Goal: Task Accomplishment & Management: Manage account settings

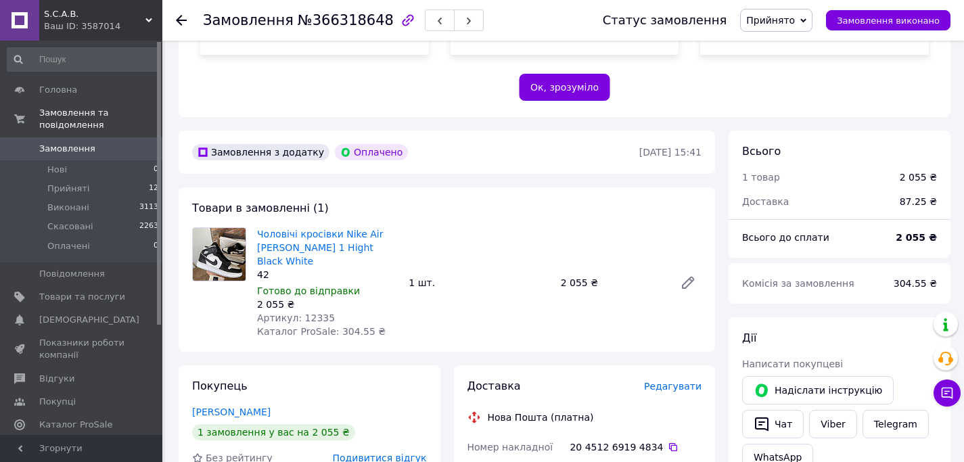
scroll to position [342, 0]
click at [238, 407] on link "Рогожин Максим" at bounding box center [231, 412] width 78 height 11
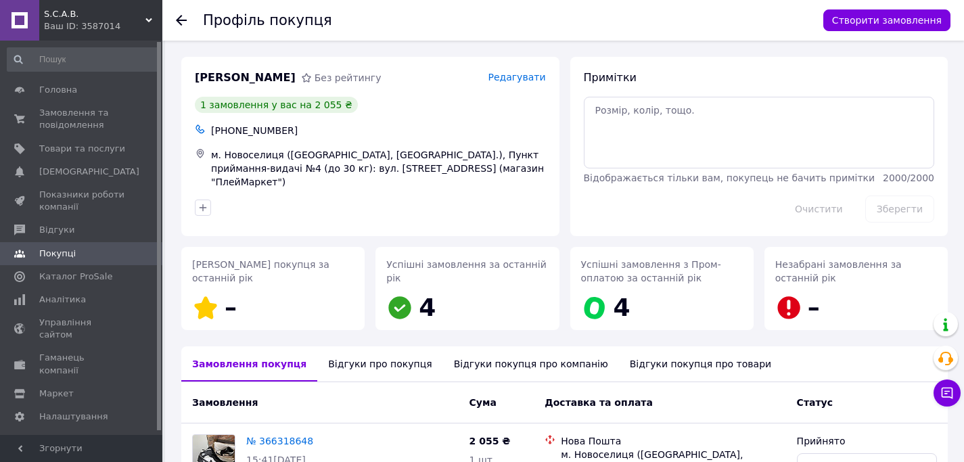
click at [361, 361] on div "Відгуки про покупця" at bounding box center [379, 363] width 125 height 35
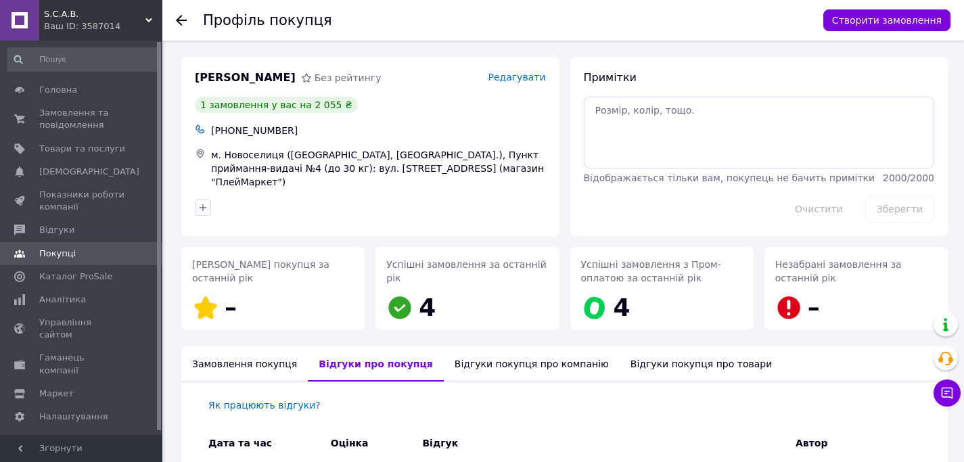
click at [182, 20] on use at bounding box center [181, 20] width 11 height 11
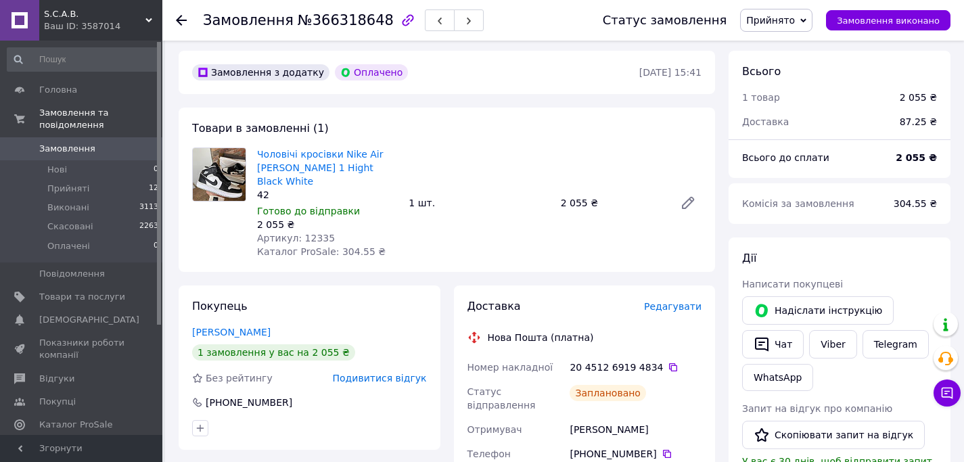
scroll to position [470, 0]
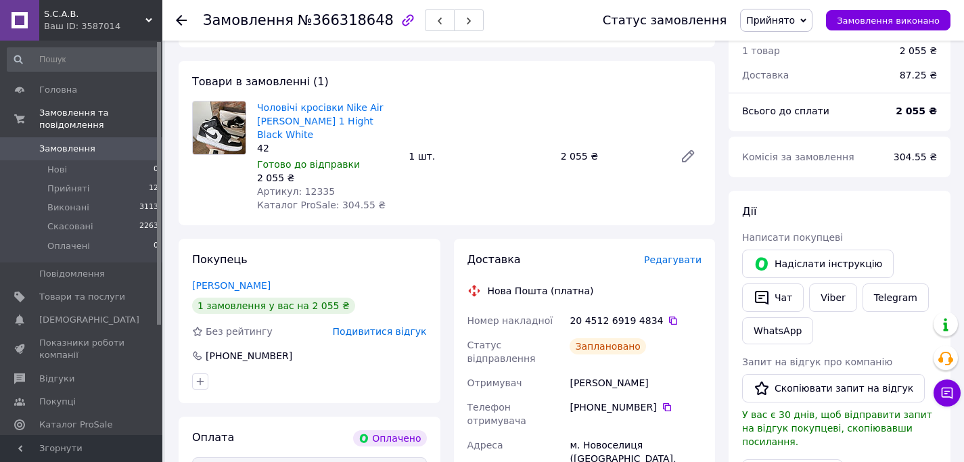
click at [587, 371] on div "Рогожин Максим" at bounding box center [635, 383] width 137 height 24
copy div "Рогожин"
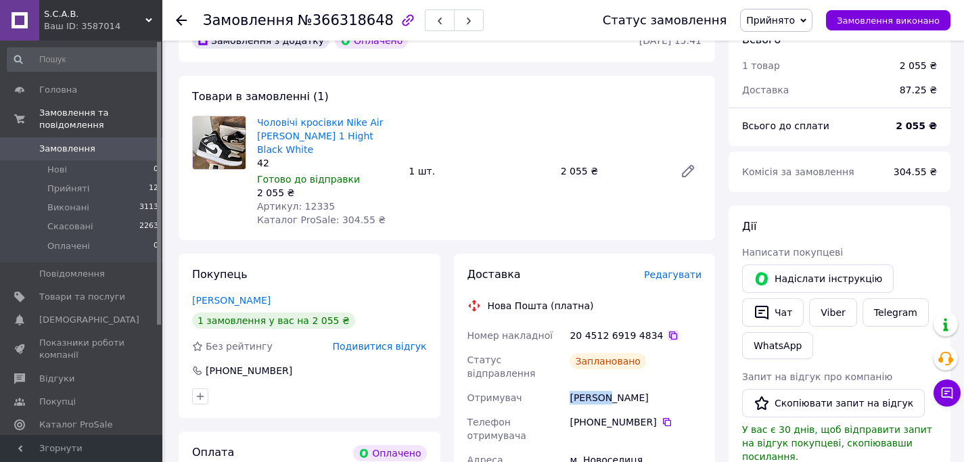
scroll to position [451, 0]
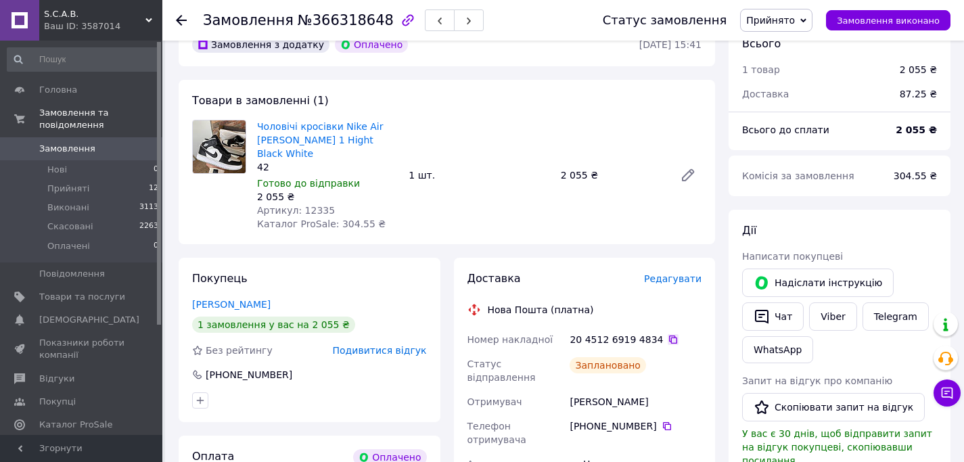
click at [668, 334] on icon at bounding box center [673, 339] width 11 height 11
click at [244, 299] on link "Рогожин Максим" at bounding box center [231, 304] width 78 height 11
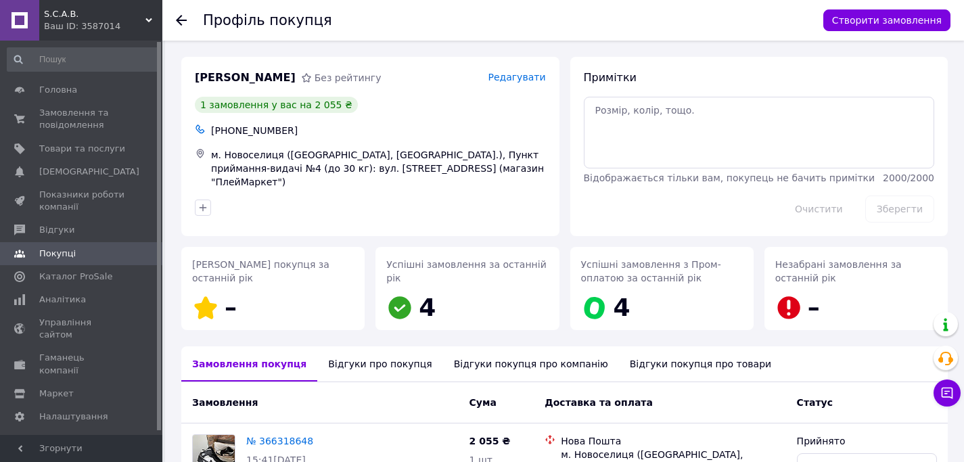
click at [365, 363] on div "Відгуки про покупця" at bounding box center [379, 363] width 125 height 35
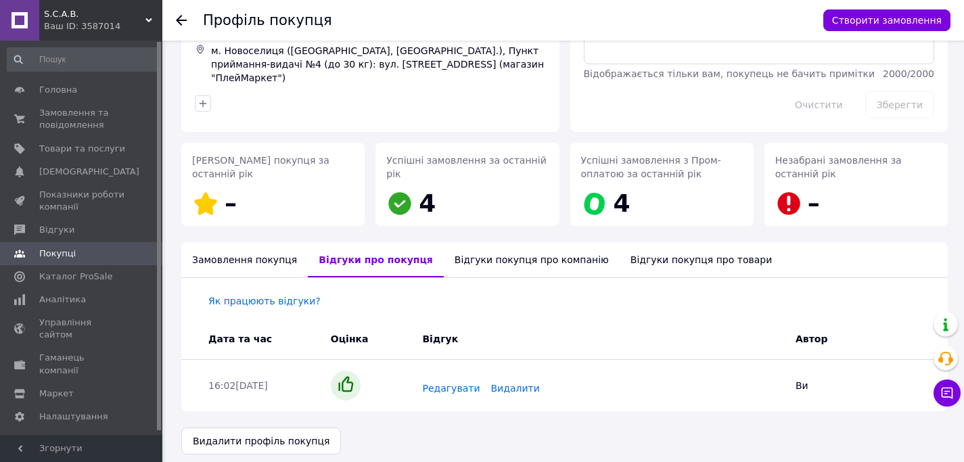
scroll to position [113, 0]
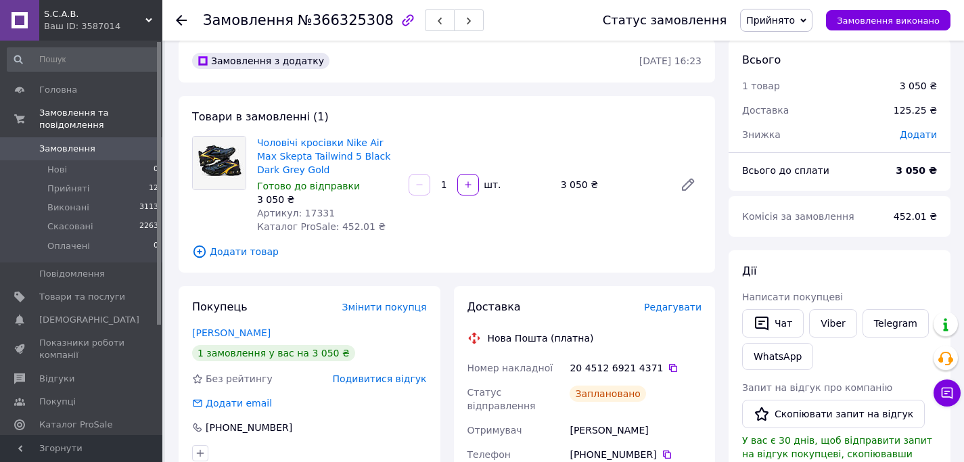
scroll to position [16, 0]
click at [265, 331] on link "[PERSON_NAME]" at bounding box center [231, 331] width 78 height 11
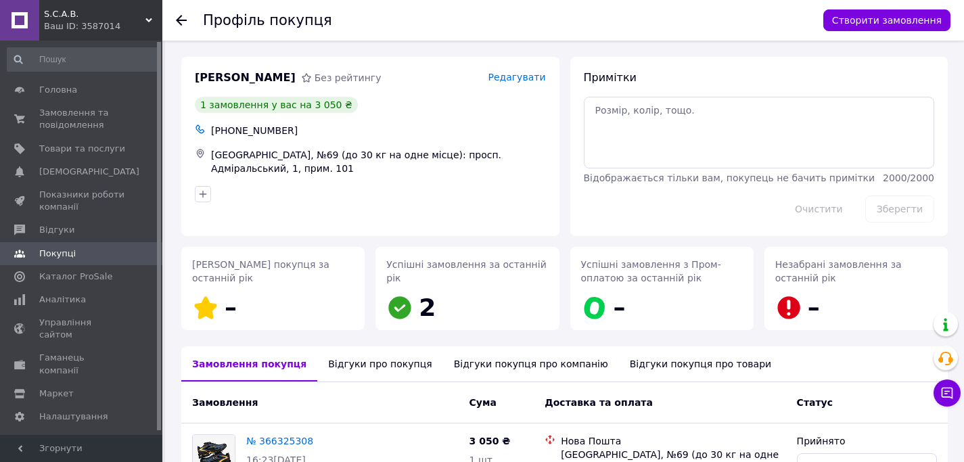
click at [358, 357] on div "Відгуки про покупця" at bounding box center [379, 363] width 125 height 35
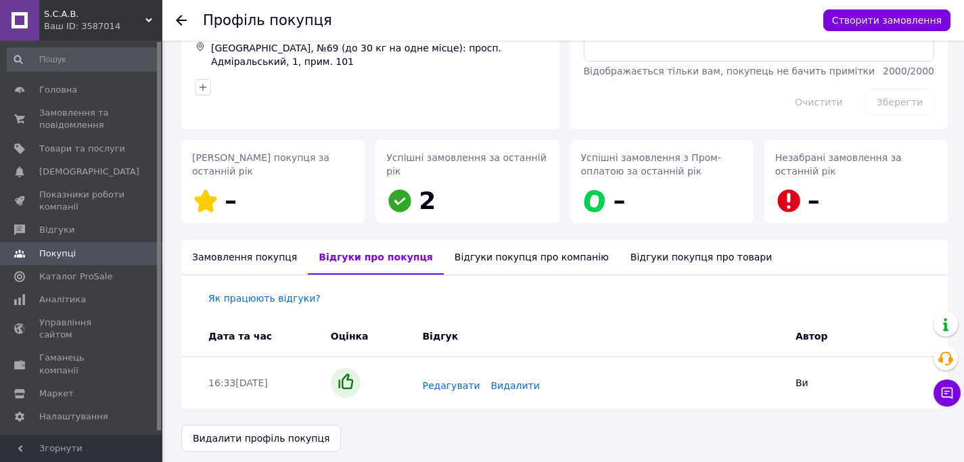
click at [181, 15] on icon at bounding box center [181, 20] width 11 height 11
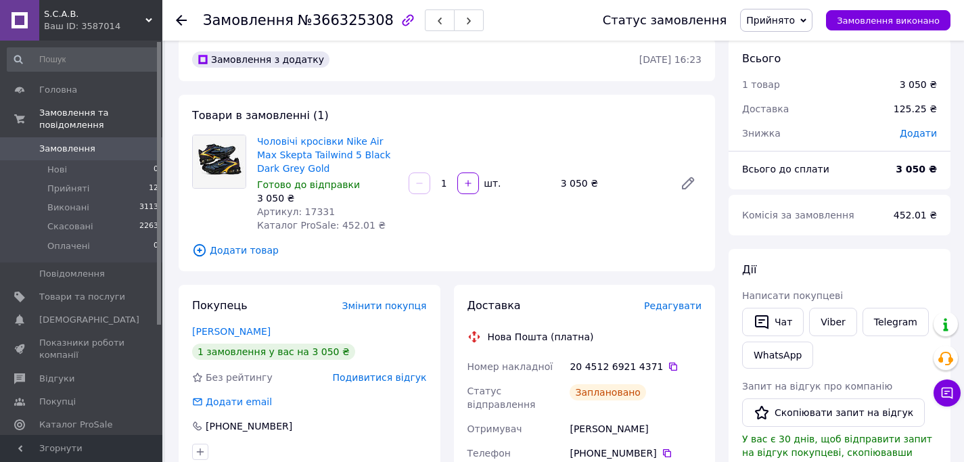
click at [630, 418] on div "[PERSON_NAME]" at bounding box center [635, 429] width 137 height 24
click at [596, 418] on div "[PERSON_NAME]" at bounding box center [635, 429] width 137 height 24
copy div "[PERSON_NAME]"
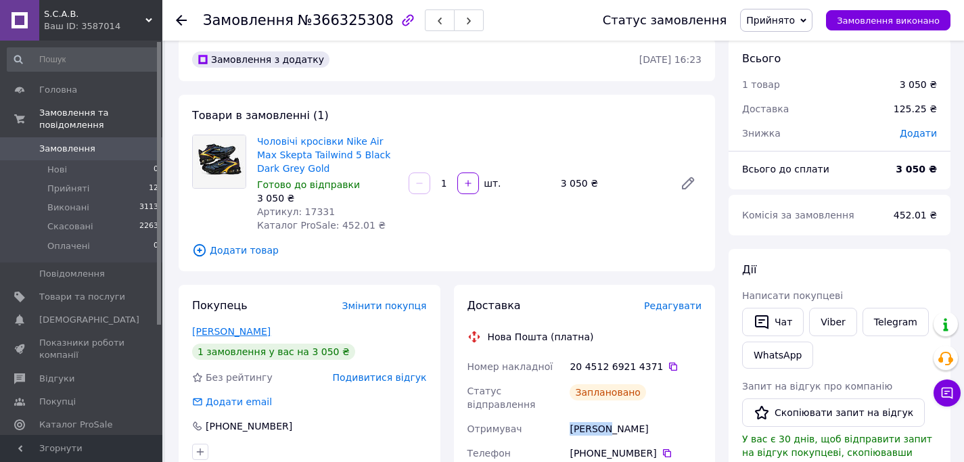
click at [262, 333] on link "[PERSON_NAME]" at bounding box center [231, 331] width 78 height 11
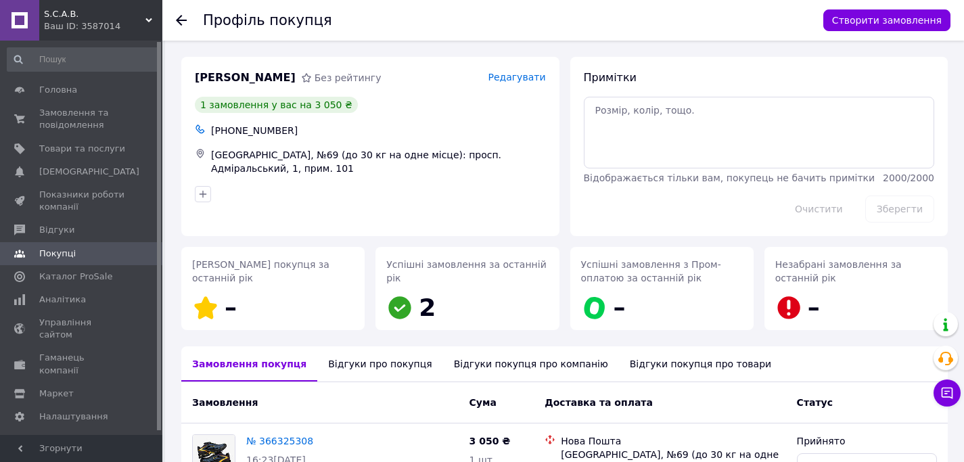
click at [364, 356] on div "Відгуки про покупця" at bounding box center [379, 363] width 125 height 35
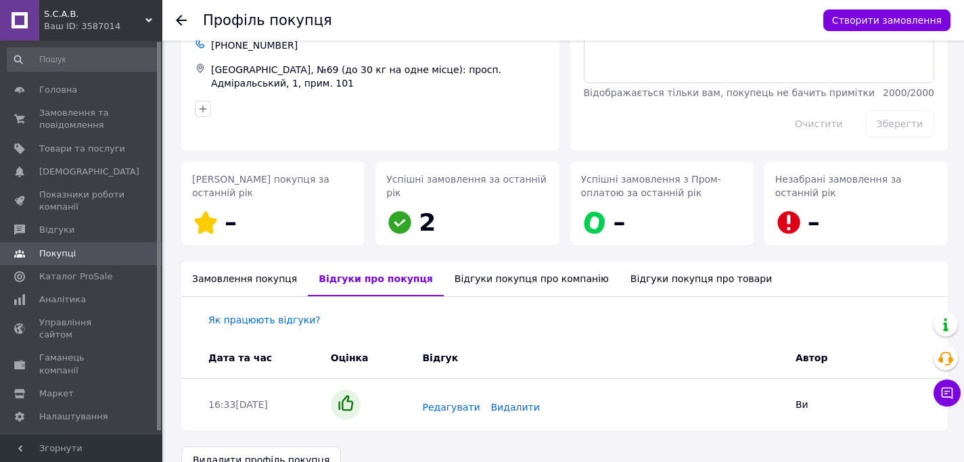
scroll to position [113, 0]
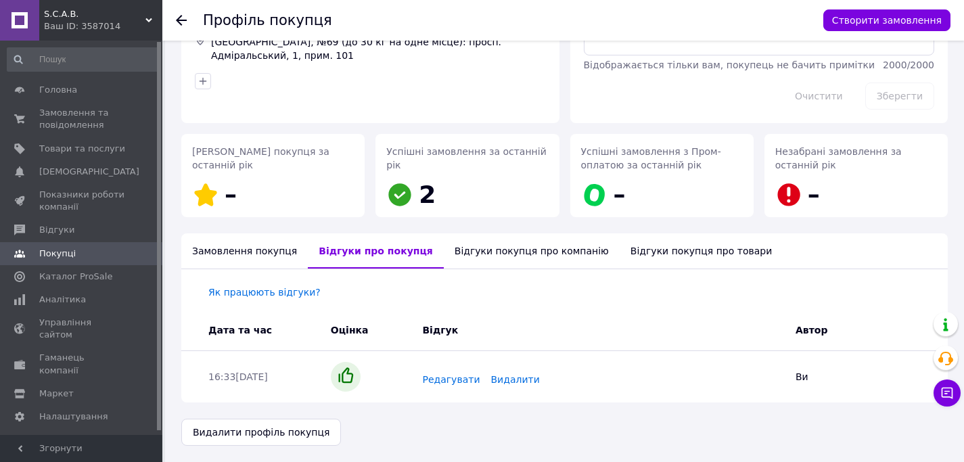
click at [180, 20] on use at bounding box center [181, 20] width 11 height 11
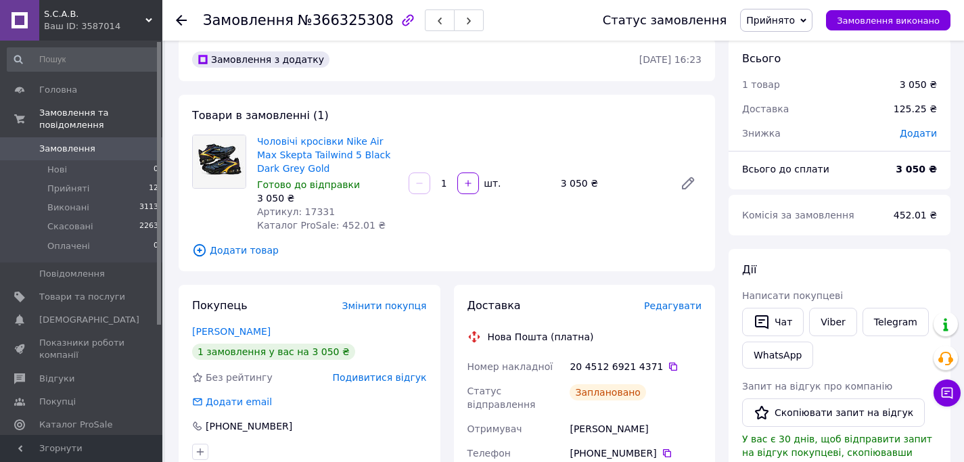
scroll to position [1, 0]
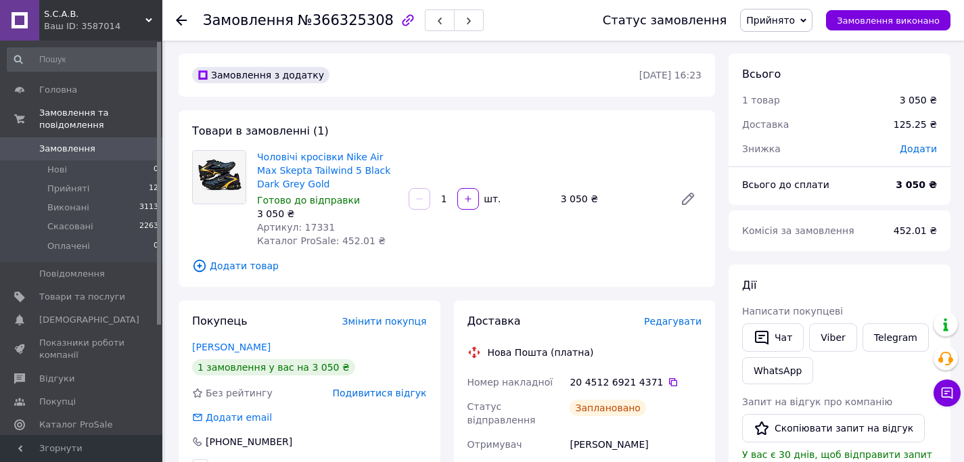
click at [314, 227] on span "Артикул: 17331" at bounding box center [296, 227] width 78 height 11
copy span "17331"
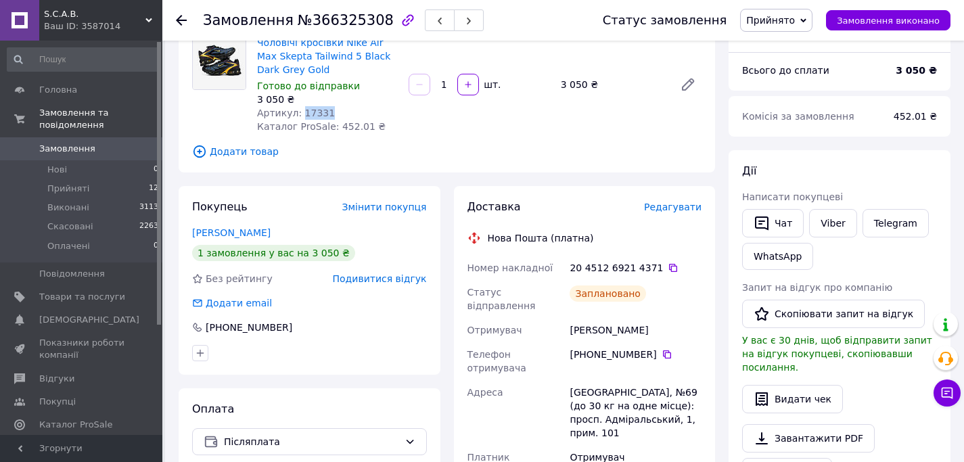
scroll to position [117, 0]
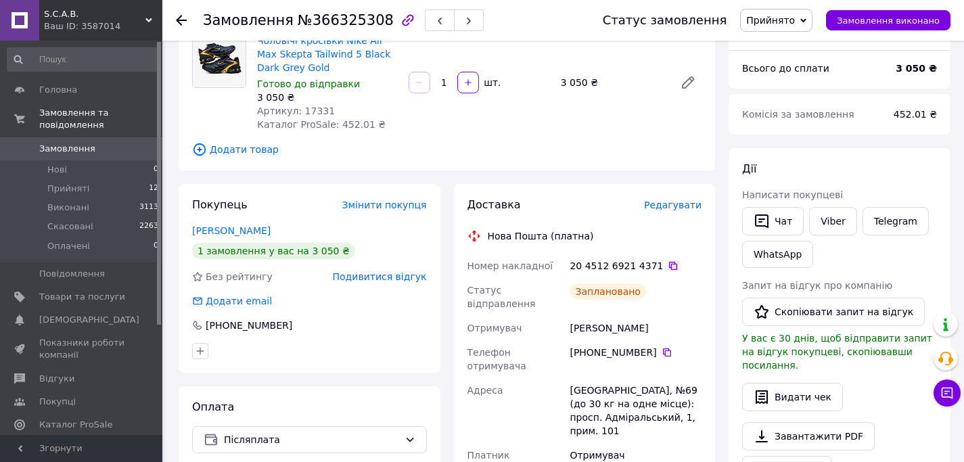
click at [669, 264] on icon at bounding box center [673, 266] width 8 height 8
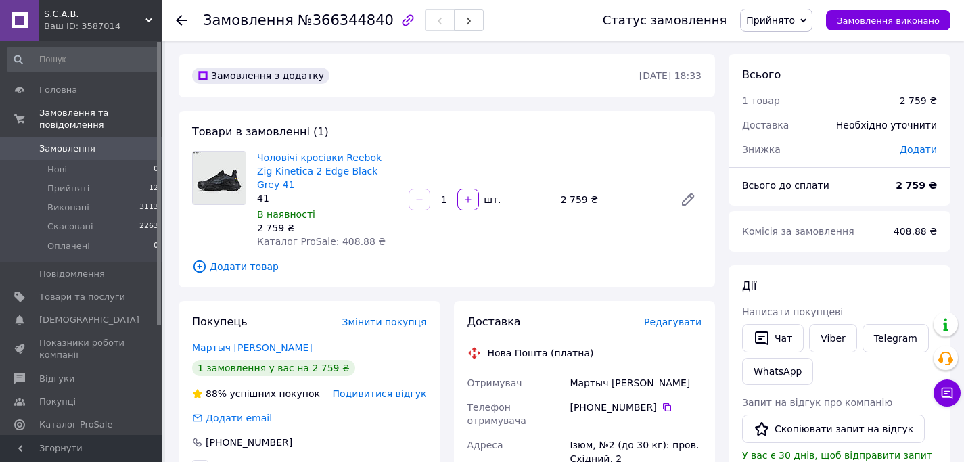
click at [244, 342] on link "Мартыч [PERSON_NAME]" at bounding box center [252, 347] width 120 height 11
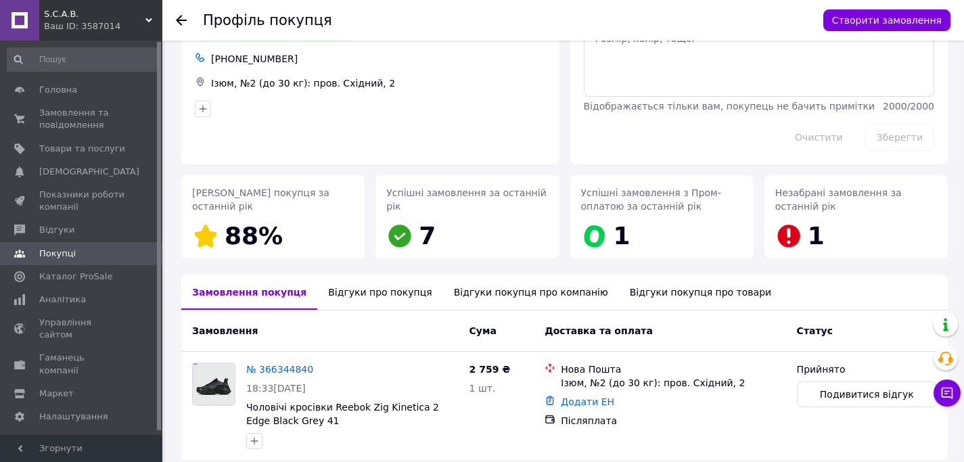
click at [376, 296] on div "Відгуки про покупця" at bounding box center [379, 292] width 125 height 35
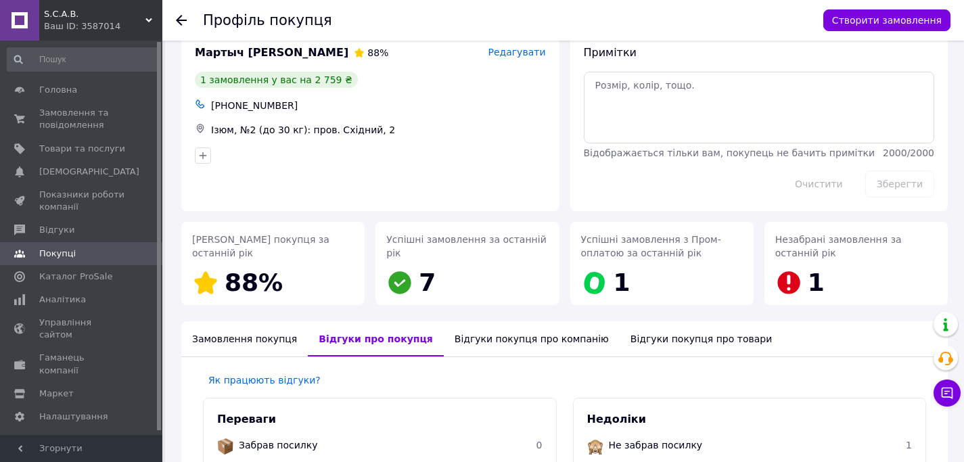
click at [249, 336] on div "Замовлення покупця" at bounding box center [244, 338] width 127 height 35
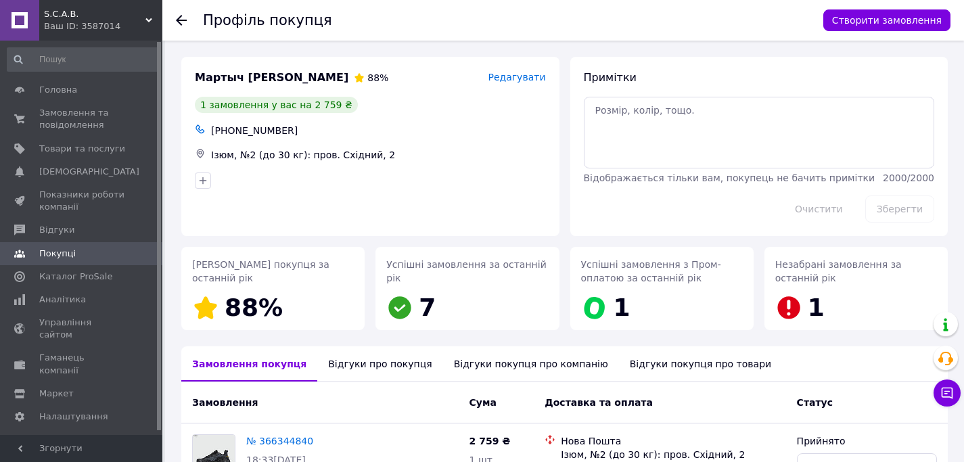
click at [180, 20] on use at bounding box center [181, 20] width 11 height 11
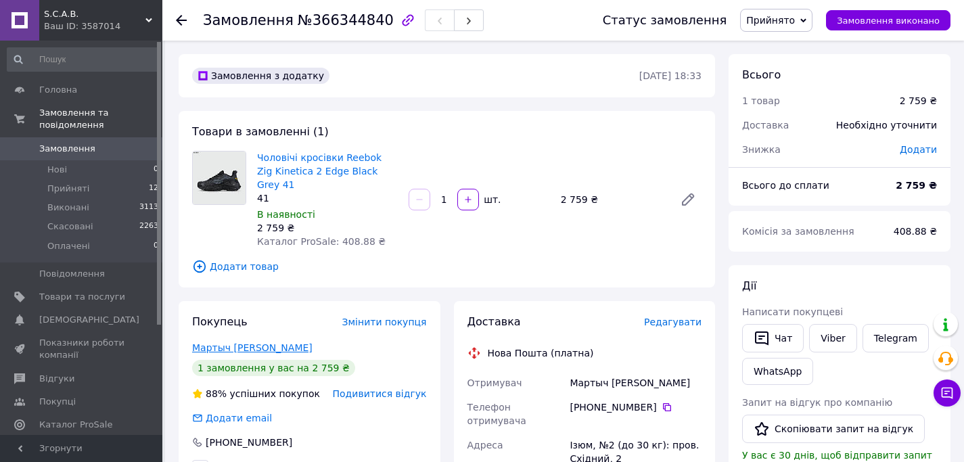
click at [233, 342] on link "Мартыч Олег" at bounding box center [252, 347] width 120 height 11
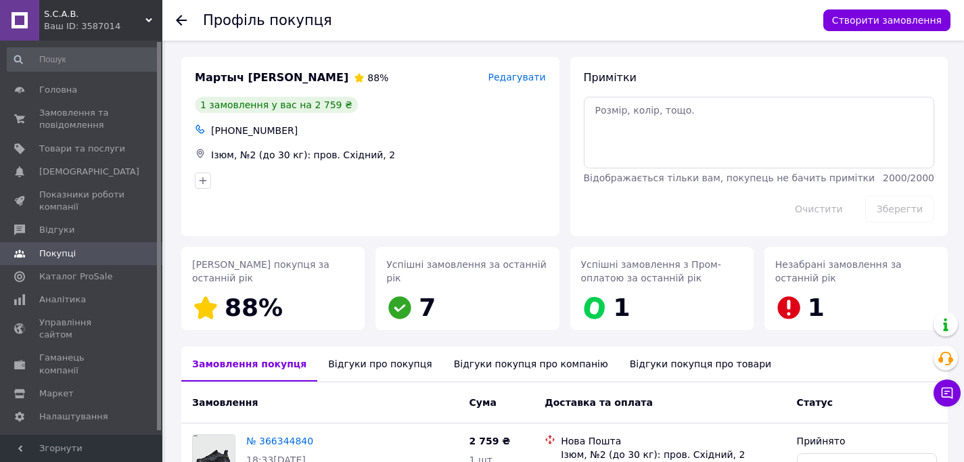
click at [392, 362] on div "Відгуки про покупця" at bounding box center [379, 363] width 125 height 35
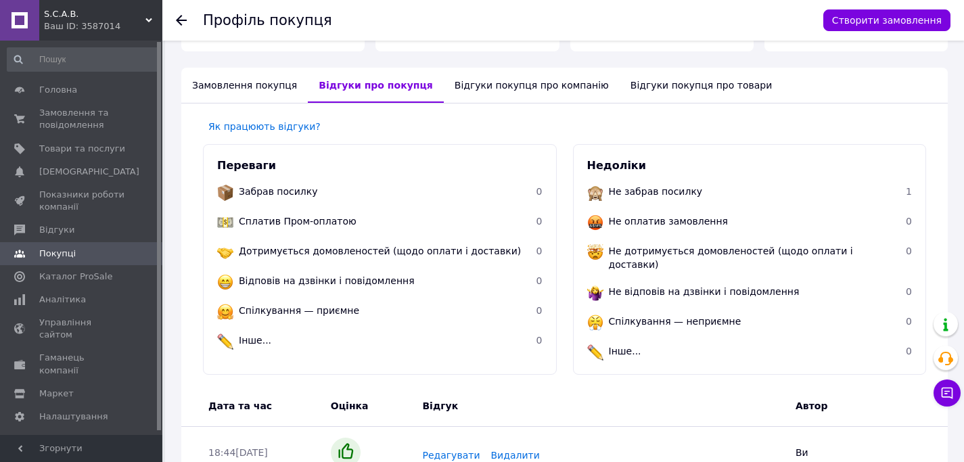
scroll to position [281, 0]
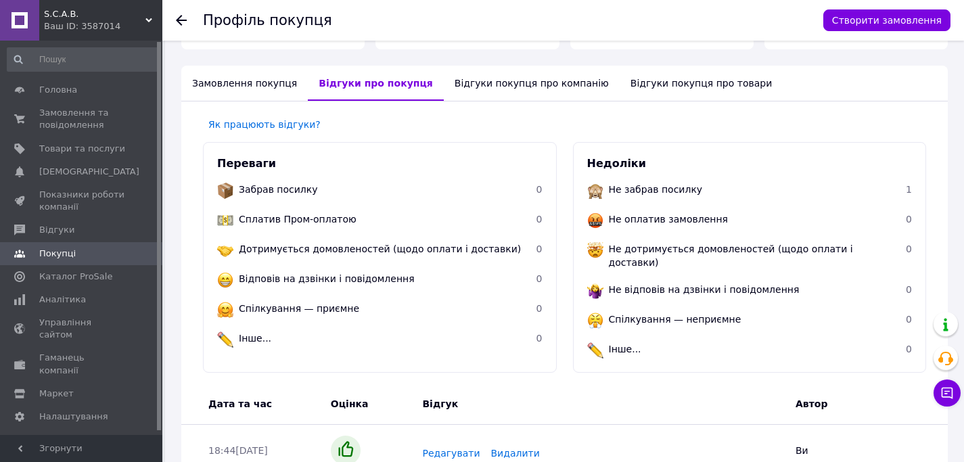
click at [181, 20] on use at bounding box center [181, 20] width 11 height 11
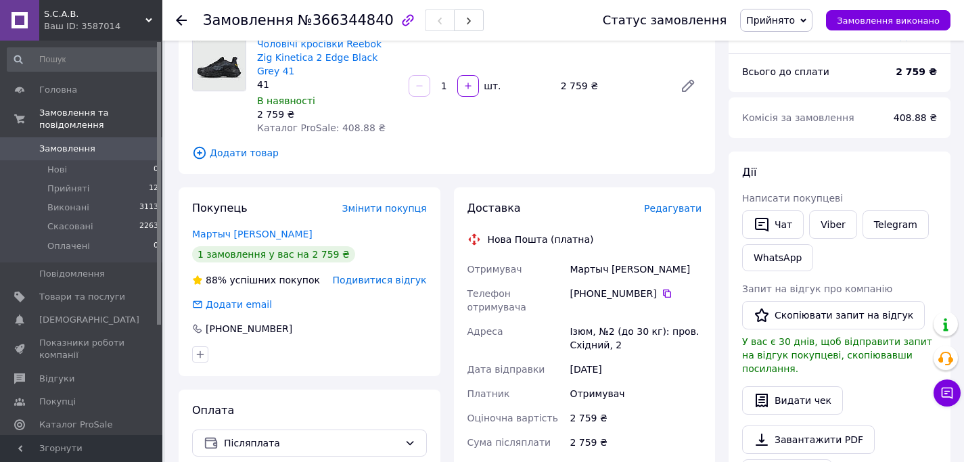
scroll to position [114, 0]
click at [587, 256] on div "Мартыч Олег" at bounding box center [635, 268] width 137 height 24
copy div "Мартыч"
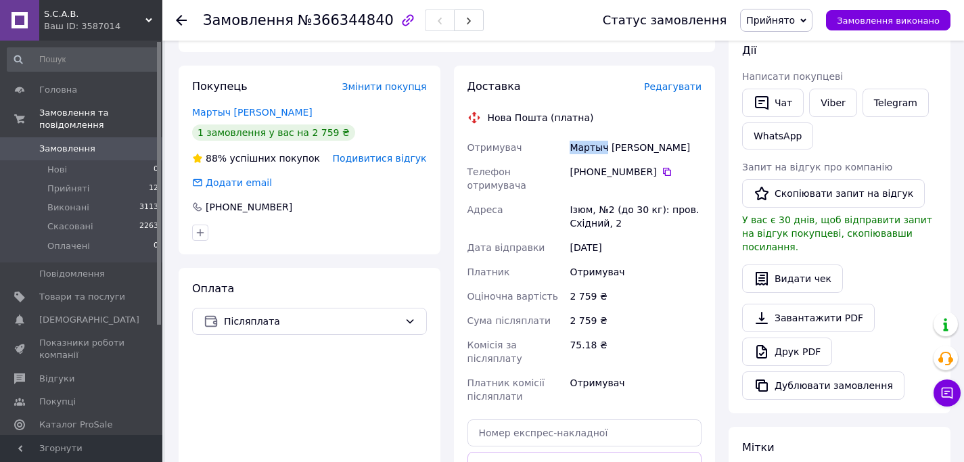
scroll to position [269, 0]
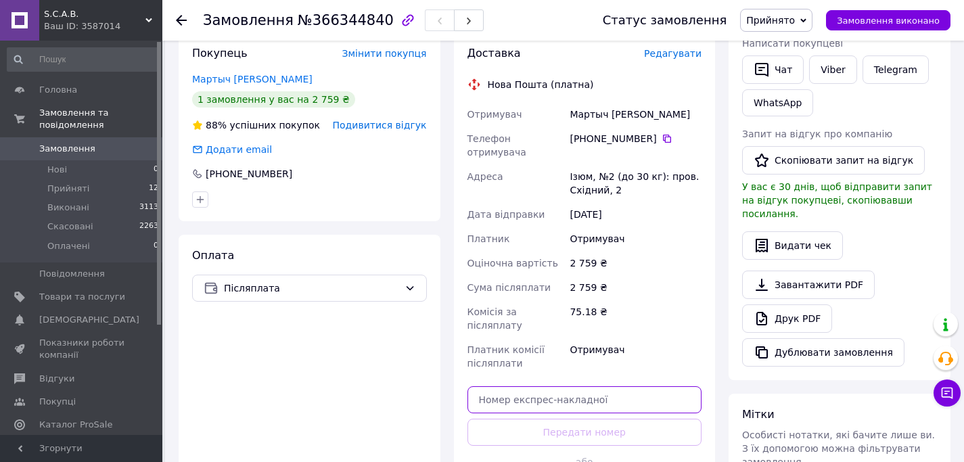
click at [606, 386] on input "text" at bounding box center [585, 399] width 235 height 27
paste input "20451269228435"
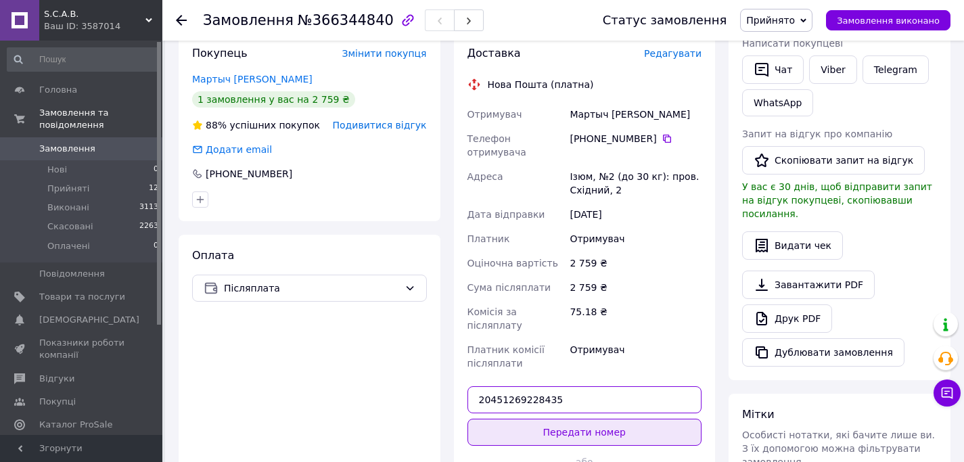
type input "20451269228435"
click at [602, 419] on button "Передати номер" at bounding box center [585, 432] width 235 height 27
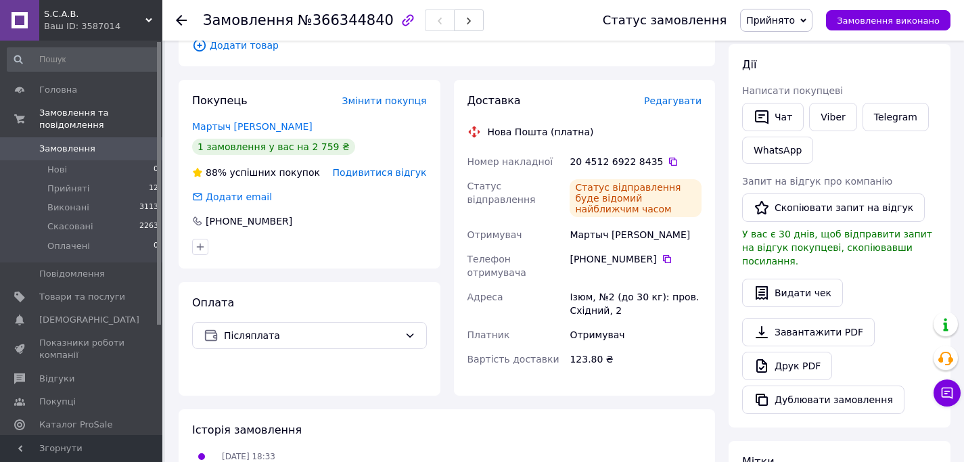
scroll to position [216, 0]
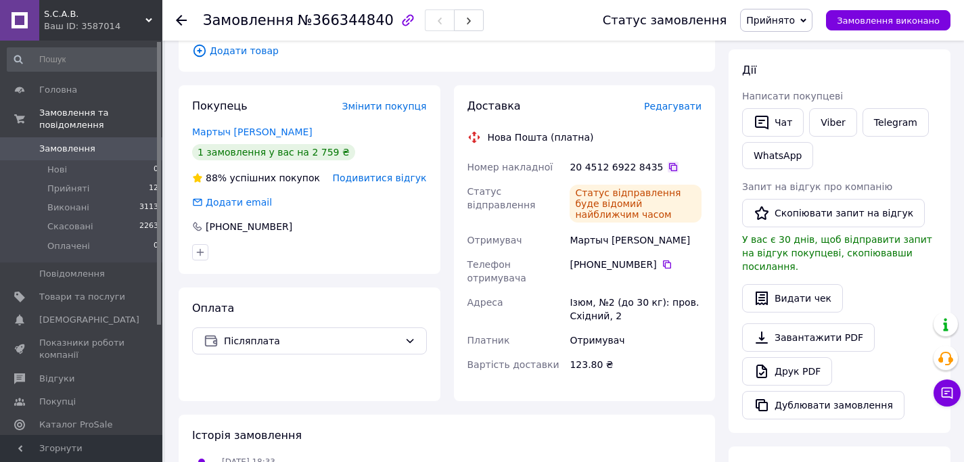
click at [668, 162] on icon at bounding box center [673, 167] width 11 height 11
